Goal: Check status: Check status

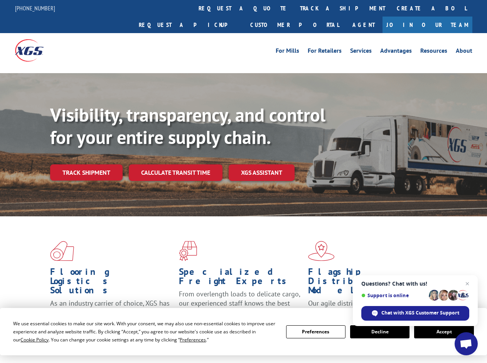
click at [243, 182] on div "Visibility, transparency, and control for your entire supply chain. Track shipm…" at bounding box center [268, 158] width 437 height 108
click at [27, 340] on span "Cookie Policy" at bounding box center [34, 340] width 28 height 7
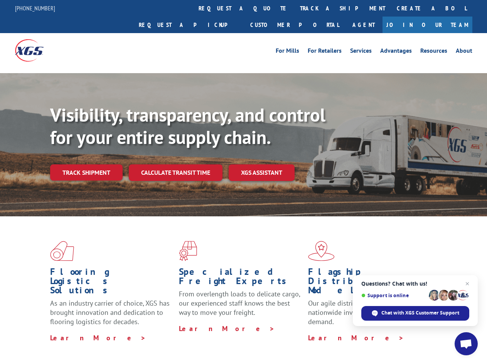
click at [185, 340] on div "Flooring Logistics Solutions As an industry carrier of choice, XGS has brought …" at bounding box center [243, 294] width 487 height 155
click at [316, 332] on div "Flooring Logistics Solutions As an industry carrier of choice, XGS has brought …" at bounding box center [243, 292] width 487 height 151
click at [380, 332] on div "Flooring Logistics Solutions As an industry carrier of choice, XGS has brought …" at bounding box center [243, 292] width 487 height 151
click at [444, 332] on div "Flooring Logistics Solutions As an industry carrier of choice, XGS has brought …" at bounding box center [243, 292] width 487 height 151
click at [243, 182] on div "Visibility, transparency, and control for your entire supply chain. Track shipm…" at bounding box center [268, 158] width 437 height 108
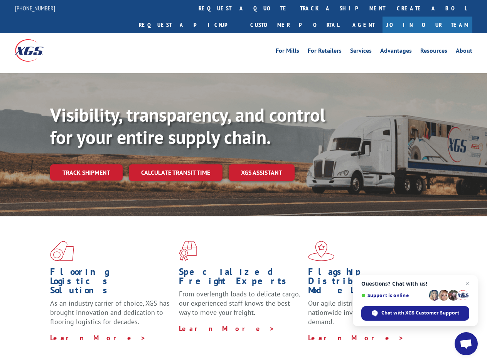
click at [294, 8] on link "track a shipment" at bounding box center [342, 8] width 97 height 17
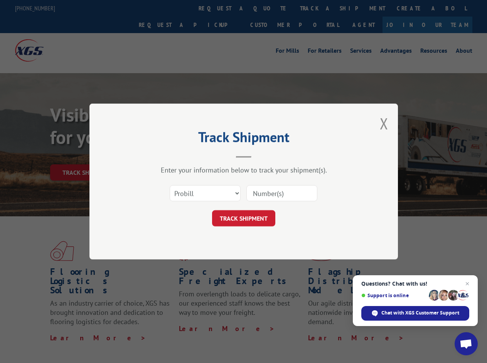
click at [269, 8] on div "Track Shipment Enter your information below to track your shipment(s). Select c…" at bounding box center [243, 181] width 487 height 363
click at [317, 8] on div "Track Shipment Enter your information below to track your shipment(s). Select c…" at bounding box center [243, 181] width 487 height 363
